Goal: Information Seeking & Learning: Learn about a topic

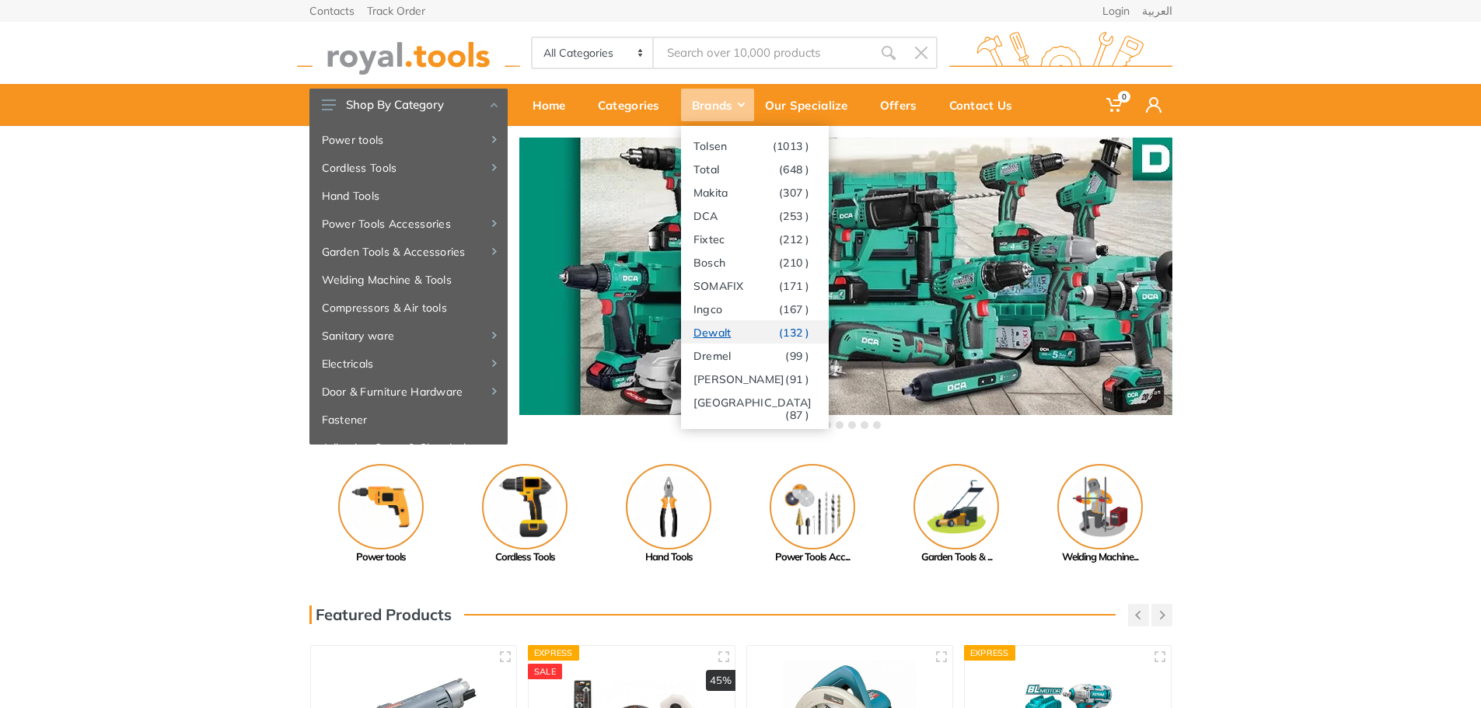
click at [717, 329] on link "Dewalt (132 )" at bounding box center [755, 331] width 148 height 23
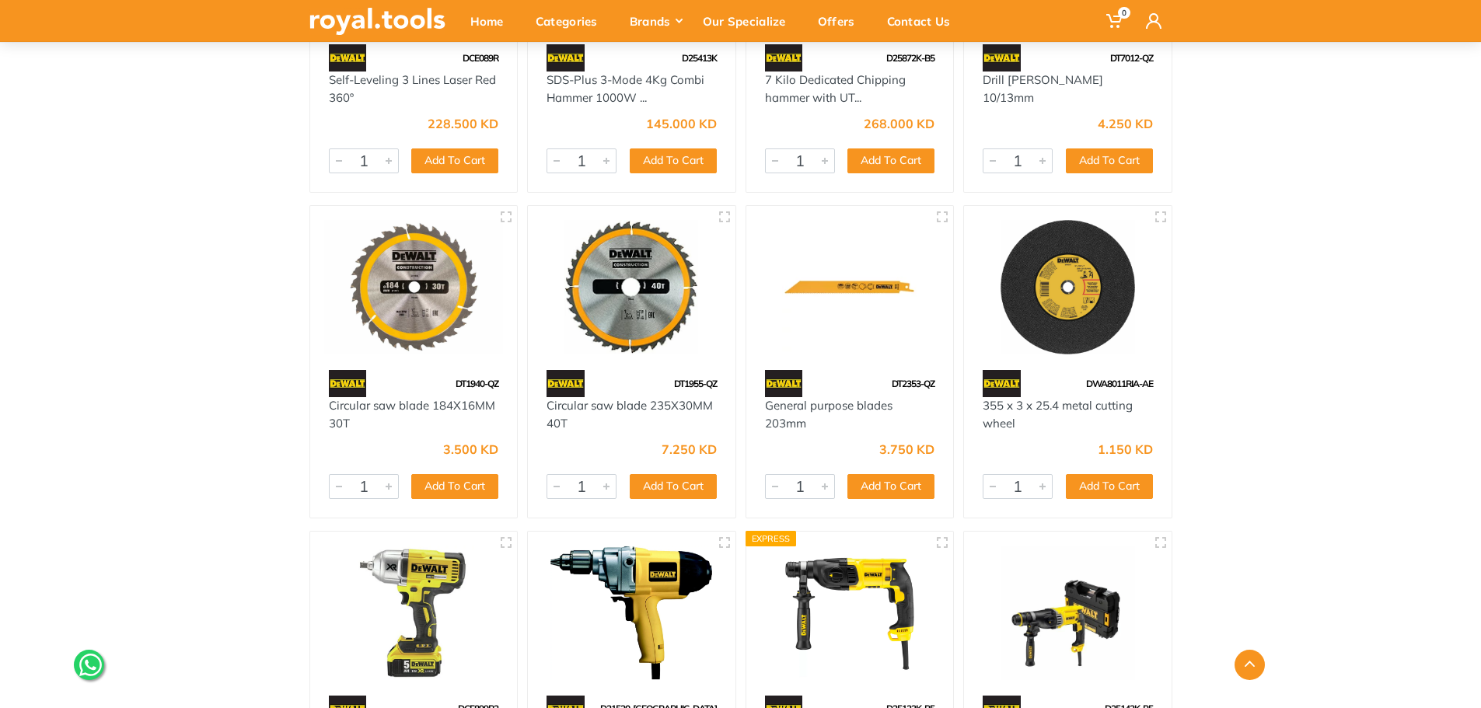
scroll to position [7695, 0]
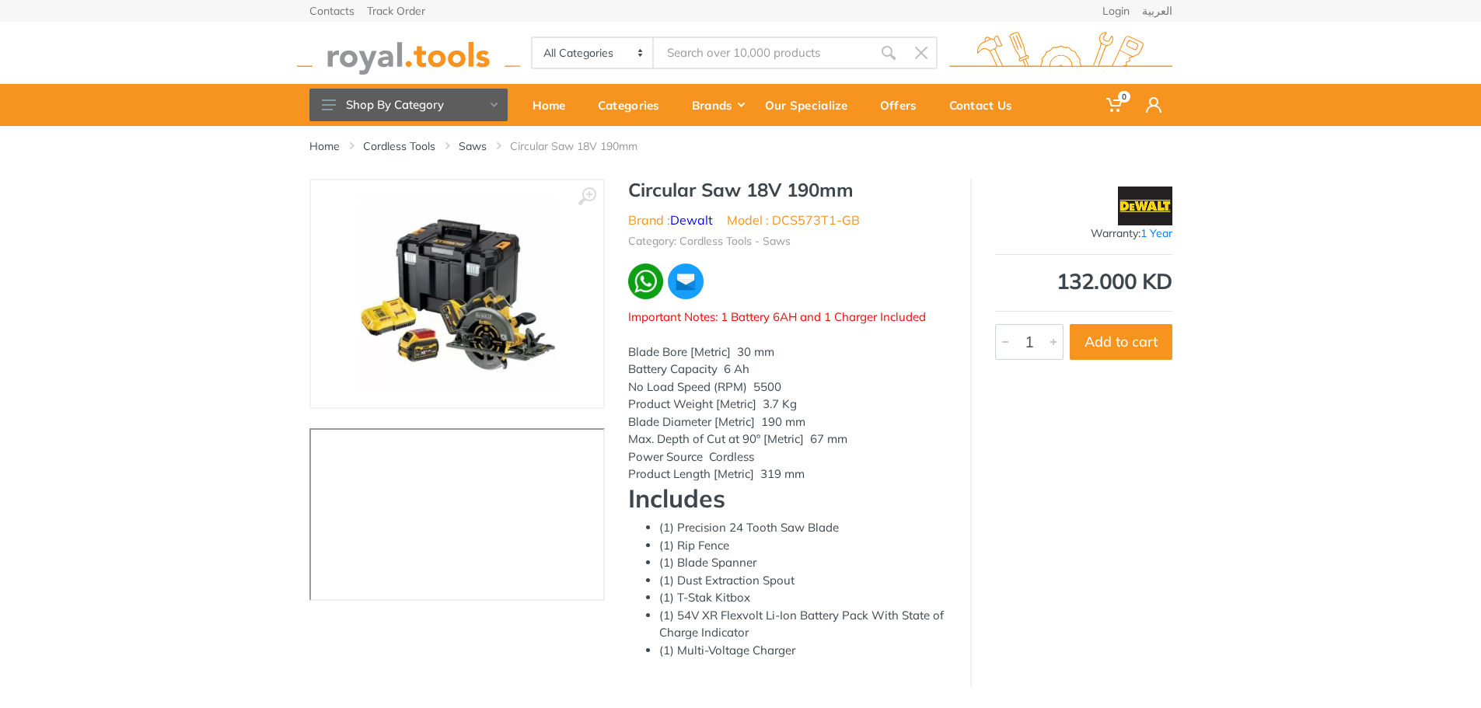
click at [475, 315] on img at bounding box center [457, 294] width 196 height 196
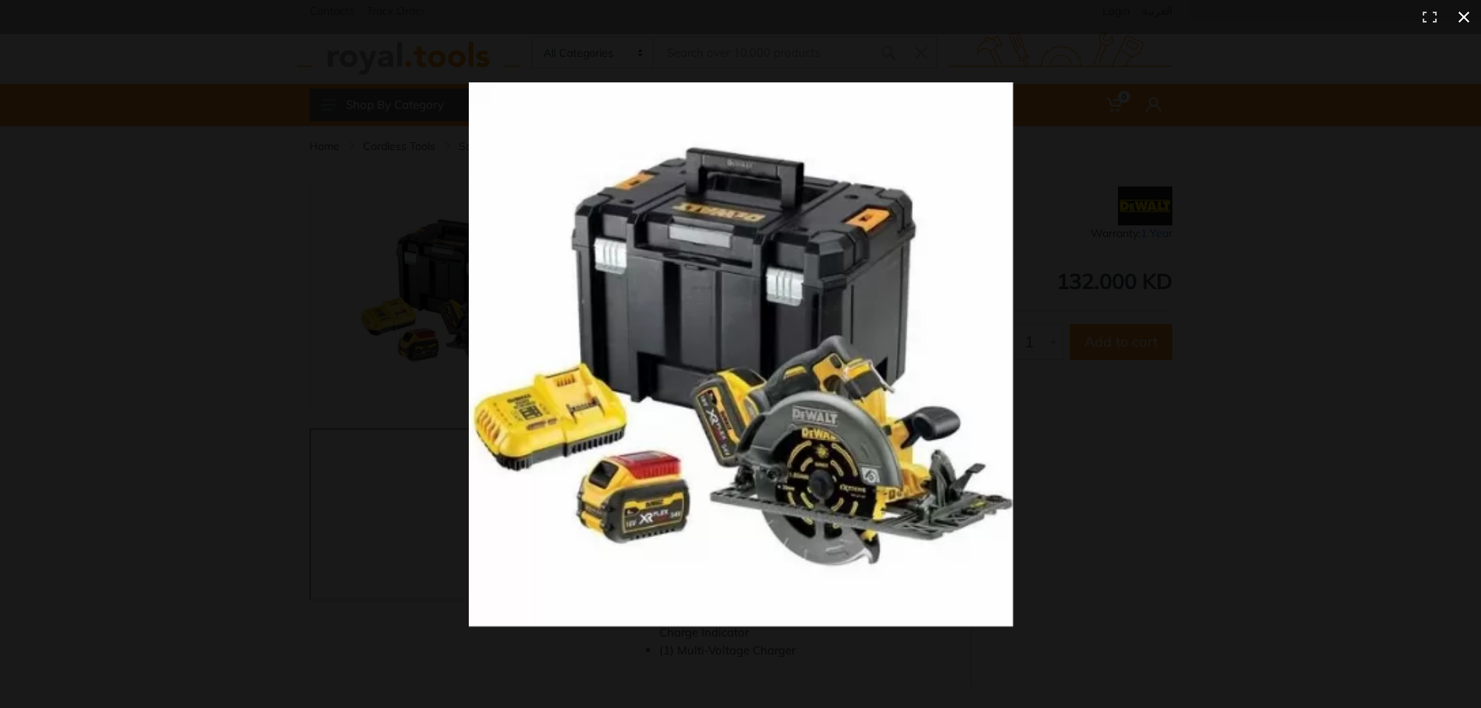
click at [1473, 16] on button at bounding box center [1464, 17] width 34 height 34
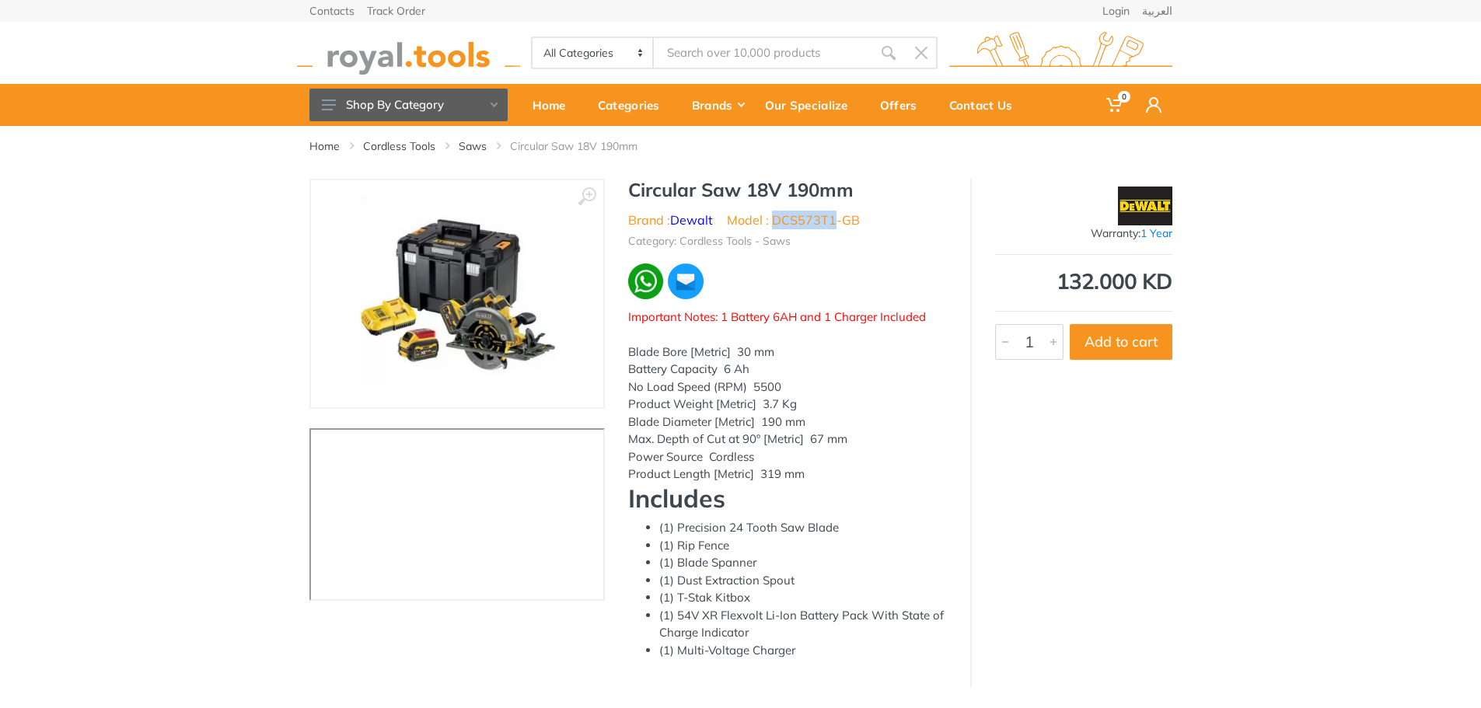
drag, startPoint x: 771, startPoint y: 220, endPoint x: 831, endPoint y: 218, distance: 59.9
click at [832, 218] on li "Model : DCS573T1-GB" at bounding box center [793, 220] width 133 height 19
copy li "DCS573T1"
